Goal: Navigation & Orientation: Find specific page/section

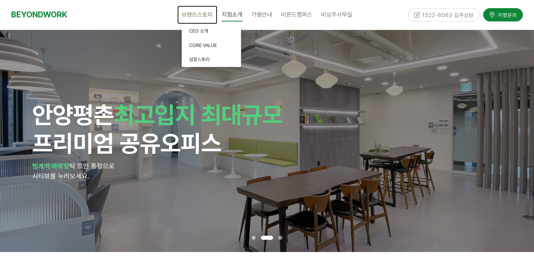
click at [196, 10] on link "브랜드스토리" at bounding box center [197, 15] width 40 height 19
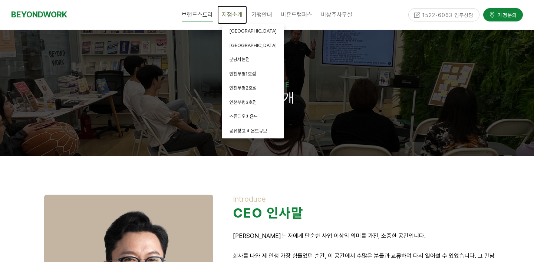
click at [238, 11] on span "지점소개" at bounding box center [232, 14] width 21 height 7
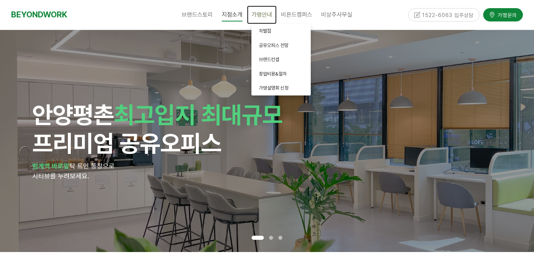
click at [263, 12] on span "가맹안내" at bounding box center [261, 14] width 21 height 7
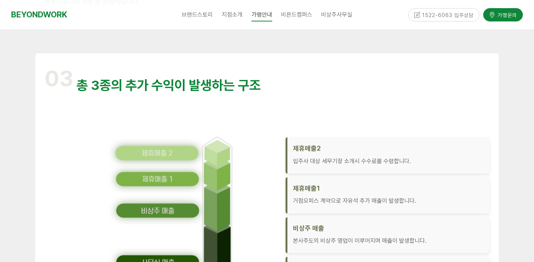
scroll to position [939, 0]
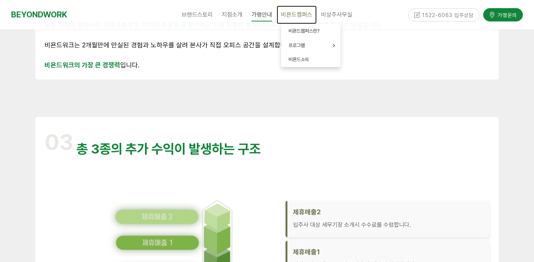
click at [298, 11] on link "비욘드캠퍼스" at bounding box center [297, 15] width 40 height 19
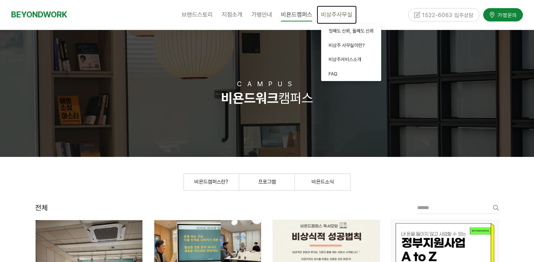
click at [331, 16] on span "비상주사무실" at bounding box center [336, 14] width 31 height 7
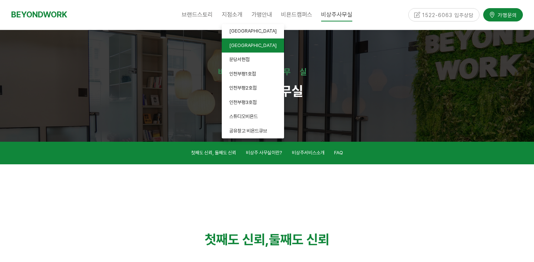
click at [235, 45] on span "[GEOGRAPHIC_DATA]" at bounding box center [252, 46] width 47 height 6
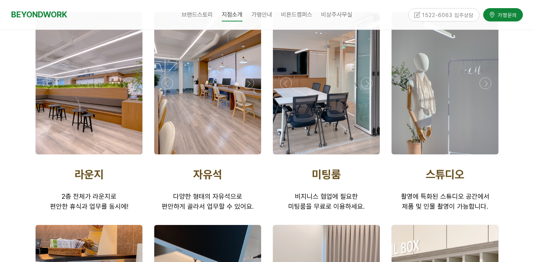
scroll to position [1145, 0]
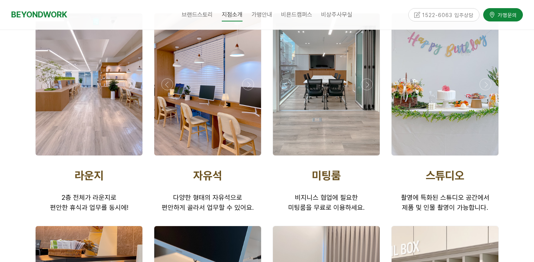
click at [225, 101] on div at bounding box center [207, 84] width 107 height 142
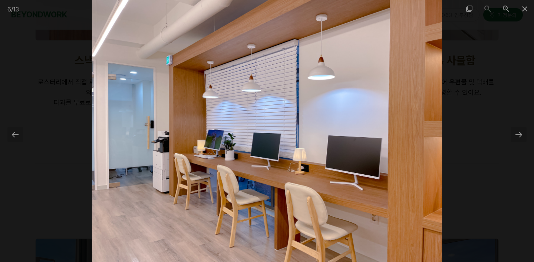
click at [225, 101] on img at bounding box center [267, 131] width 350 height 262
click at [519, 141] on div at bounding box center [519, 135] width 16 height 14
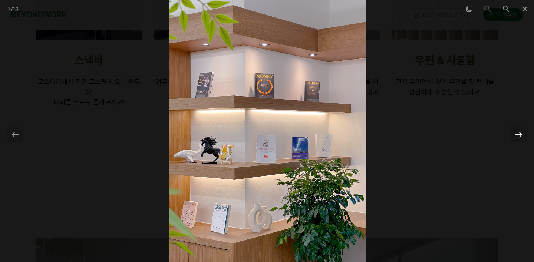
click at [519, 141] on div at bounding box center [519, 135] width 16 height 14
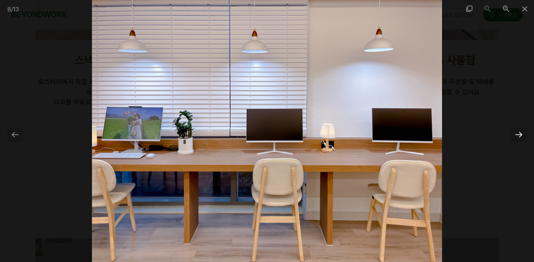
click at [519, 141] on div at bounding box center [519, 135] width 16 height 14
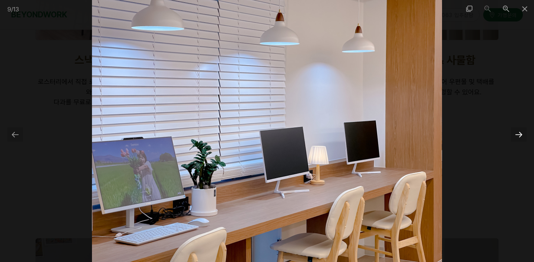
click at [519, 141] on div at bounding box center [519, 135] width 16 height 14
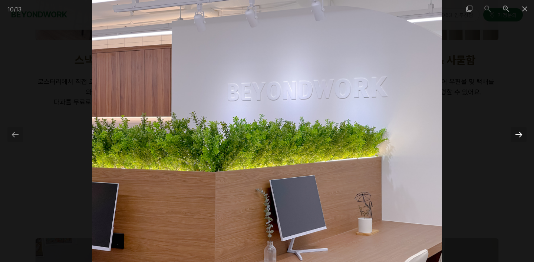
click at [519, 141] on div at bounding box center [519, 135] width 16 height 14
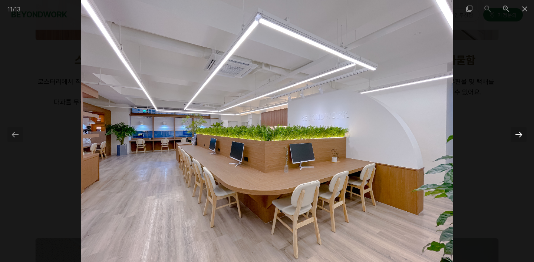
click at [519, 141] on div at bounding box center [519, 135] width 16 height 14
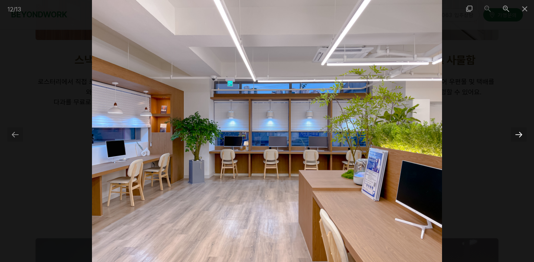
click at [519, 141] on div at bounding box center [519, 135] width 16 height 14
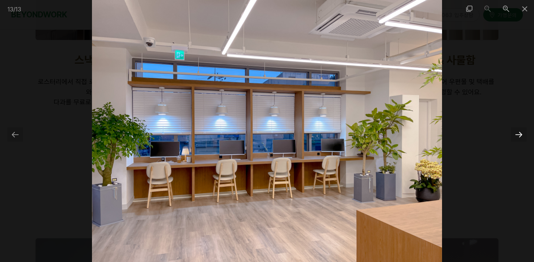
click at [519, 142] on div at bounding box center [519, 135] width 16 height 14
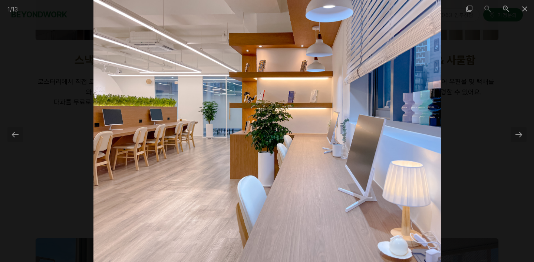
click at [519, 142] on div at bounding box center [267, 131] width 534 height 262
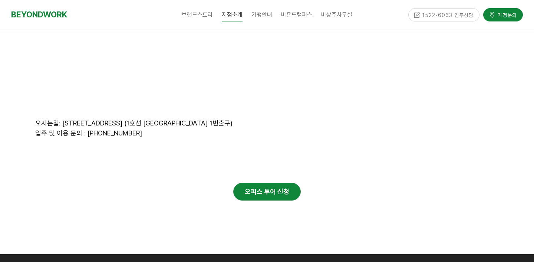
scroll to position [3284, 0]
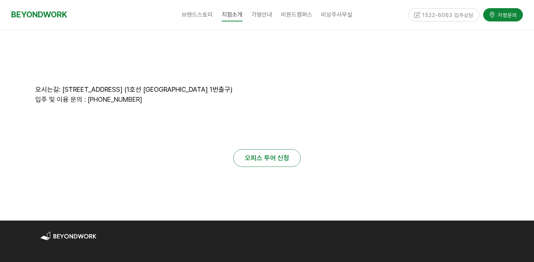
click at [268, 154] on strong "오피스 투어 신청" at bounding box center [267, 158] width 44 height 8
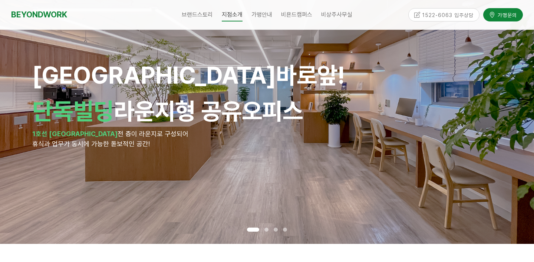
scroll to position [0, 0]
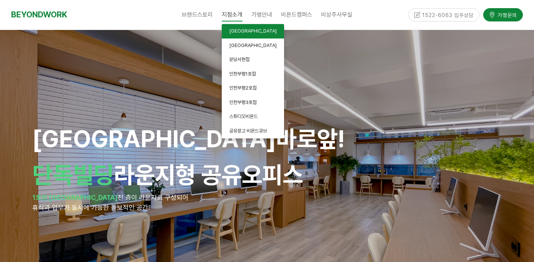
click at [235, 28] on link "[GEOGRAPHIC_DATA]" at bounding box center [253, 31] width 62 height 14
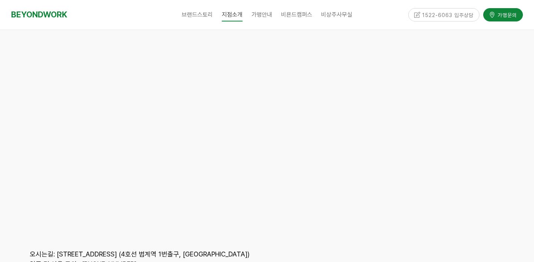
scroll to position [3426, 0]
